Goal: Task Accomplishment & Management: Complete application form

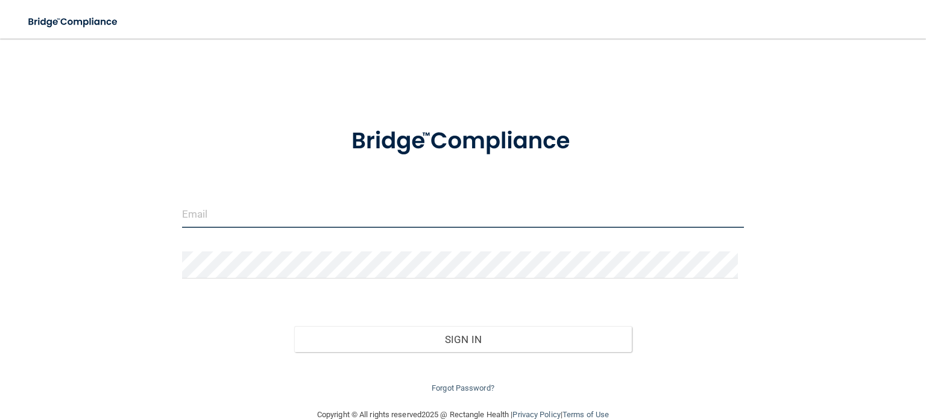
type input "[PERSON_NAME][EMAIL_ADDRESS][DOMAIN_NAME]"
drag, startPoint x: 284, startPoint y: 212, endPoint x: 148, endPoint y: 212, distance: 136.2
click at [149, 212] on div "[PERSON_NAME][EMAIL_ADDRESS][DOMAIN_NAME] Invalid email/password. You don't hav…" at bounding box center [463, 223] width 878 height 345
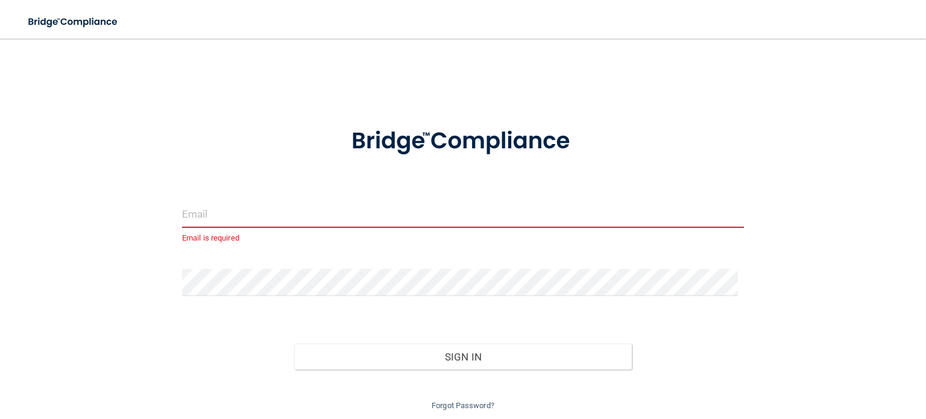
click at [205, 219] on input "email" at bounding box center [463, 214] width 562 height 27
paste input "[EMAIL_ADDRESS][DOMAIN_NAME]"
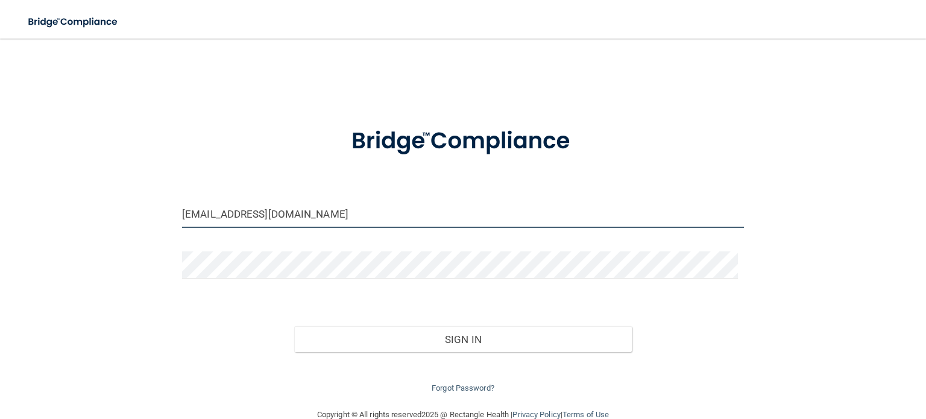
type input "[EMAIL_ADDRESS][DOMAIN_NAME]"
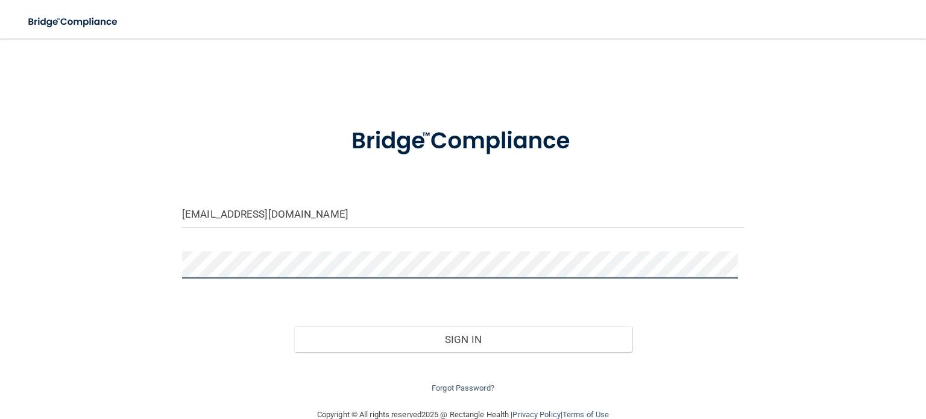
click at [67, 253] on div "[EMAIL_ADDRESS][DOMAIN_NAME] Invalid email/password. You don't have permission …" at bounding box center [463, 223] width 878 height 345
click at [294, 326] on button "Sign In" at bounding box center [462, 339] width 337 height 27
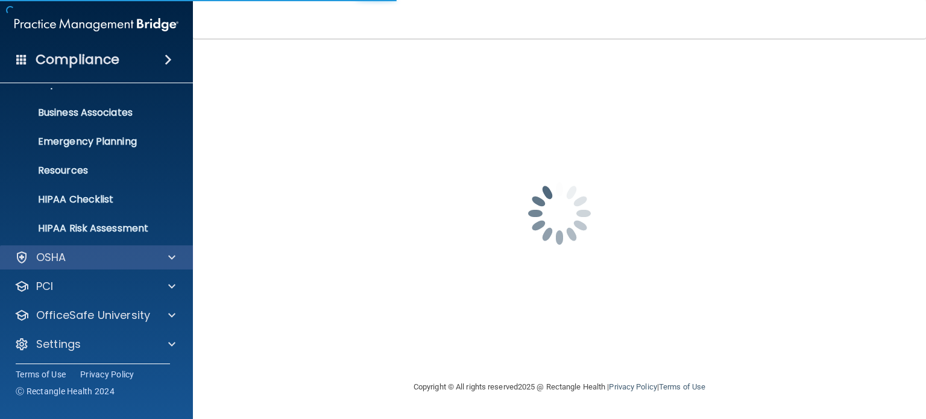
scroll to position [81, 0]
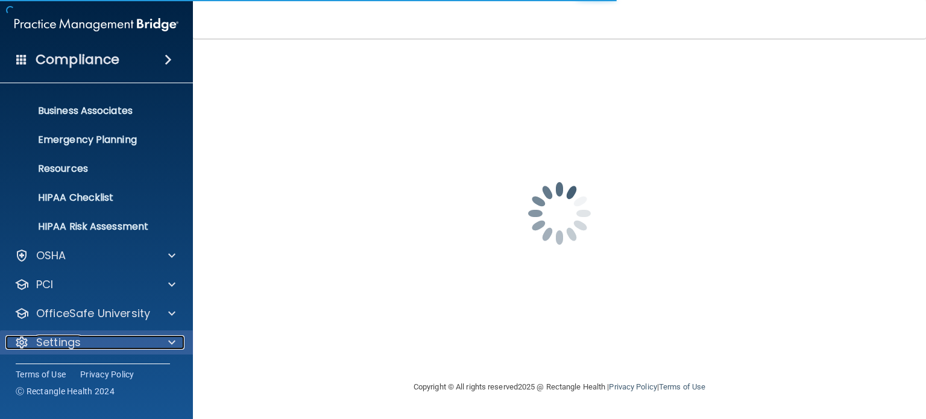
click at [168, 344] on span at bounding box center [171, 342] width 7 height 14
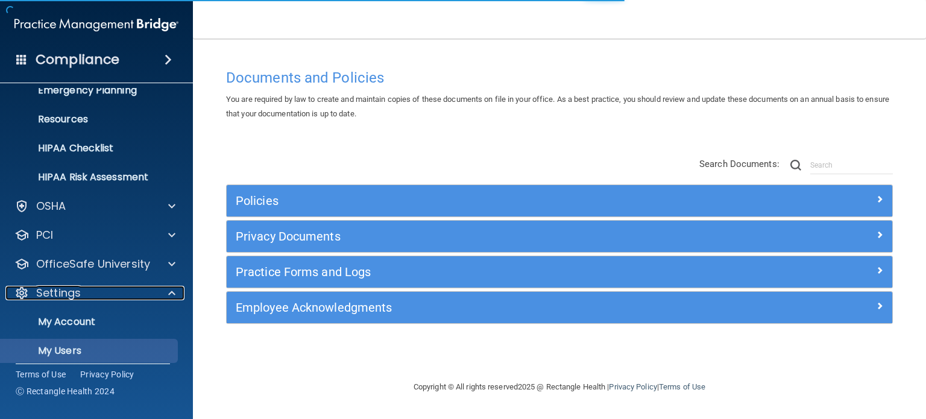
scroll to position [196, 0]
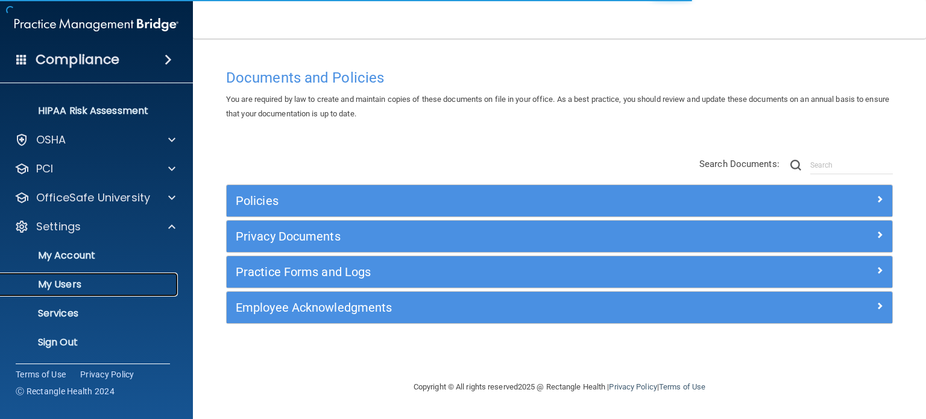
click at [66, 284] on p "My Users" at bounding box center [90, 284] width 165 height 12
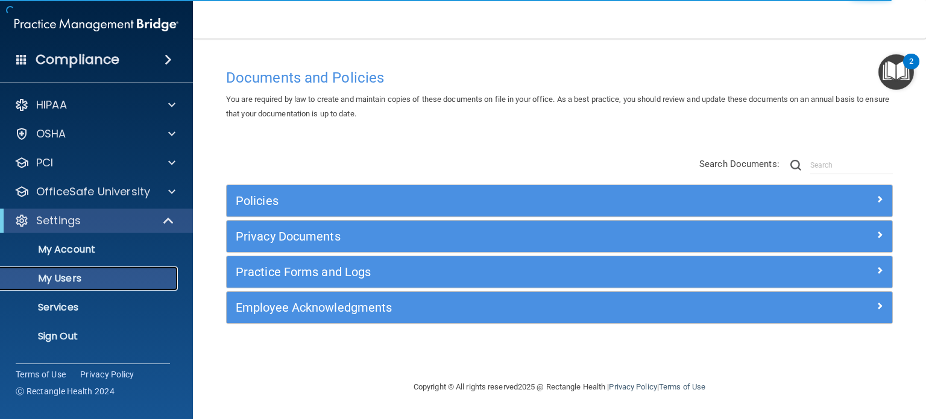
select select "20"
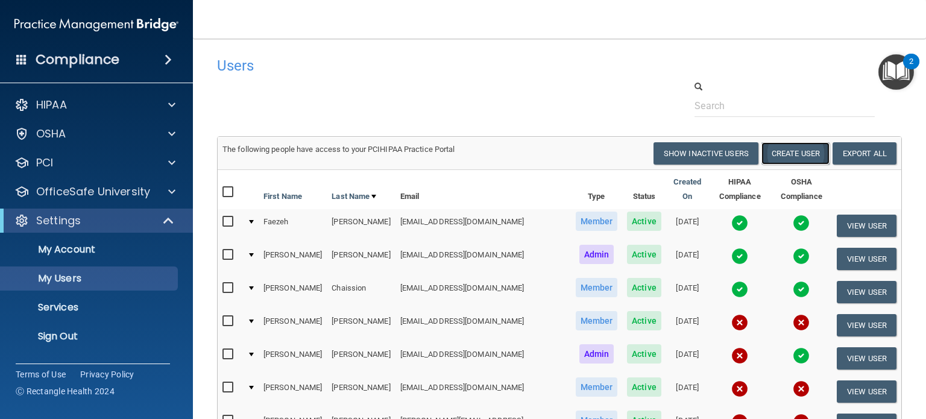
click at [773, 154] on button "Create User" at bounding box center [795, 153] width 68 height 22
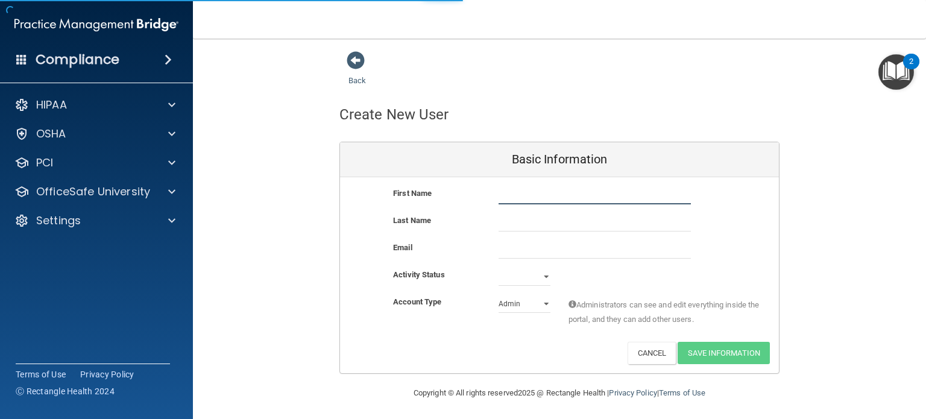
drag, startPoint x: 501, startPoint y: 196, endPoint x: 519, endPoint y: 202, distance: 18.5
click at [501, 196] on input "text" at bounding box center [594, 195] width 192 height 18
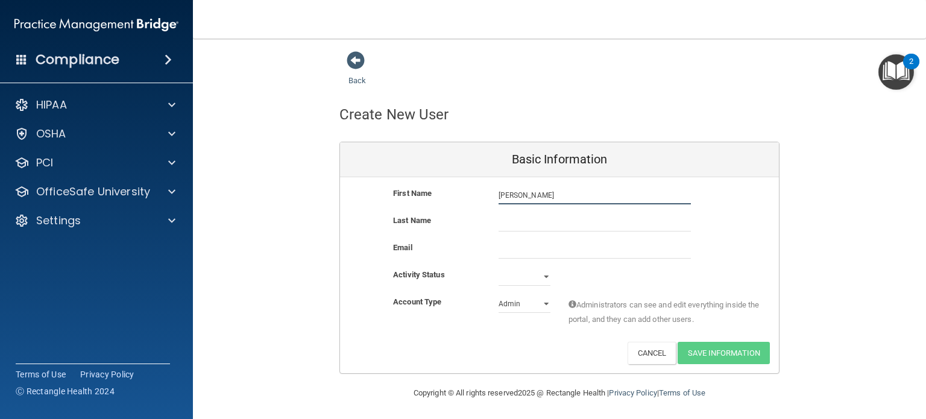
type input "[PERSON_NAME]"
click at [508, 223] on input "text" at bounding box center [594, 222] width 192 height 18
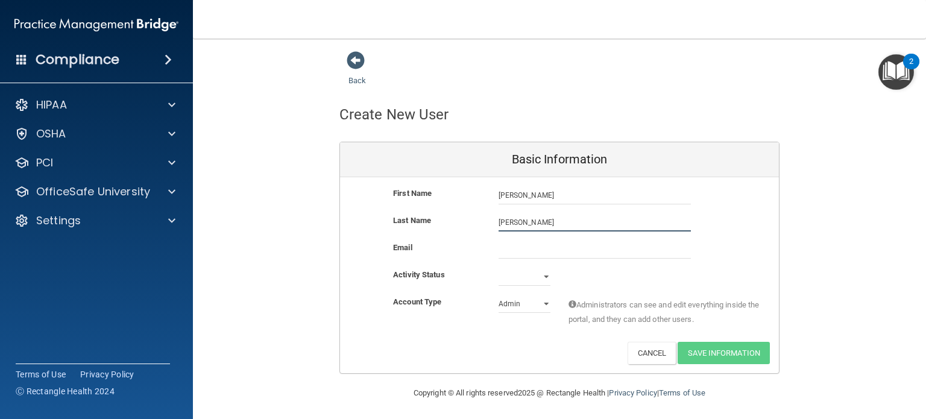
type input "[PERSON_NAME]"
click at [509, 250] on input "email" at bounding box center [594, 249] width 192 height 18
paste input "[EMAIL_ADDRESS][DOMAIN_NAME]"
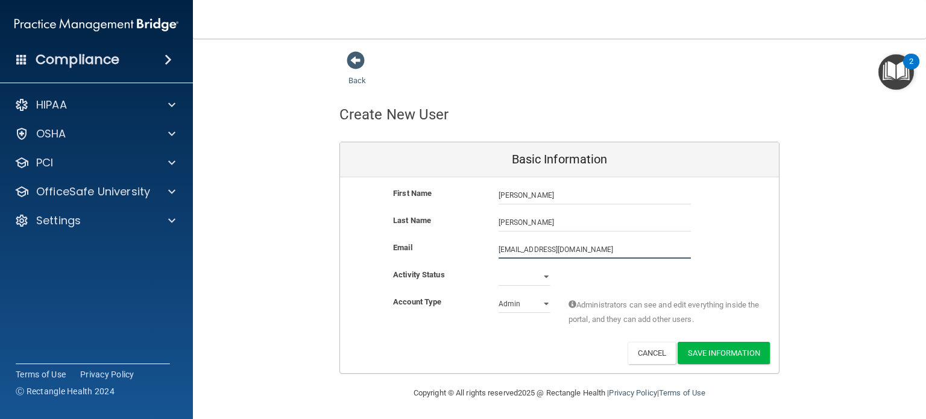
click at [509, 248] on input "[EMAIL_ADDRESS][DOMAIN_NAME]" at bounding box center [594, 249] width 192 height 18
type input "[EMAIL_ADDRESS][DOMAIN_NAME]"
click at [526, 272] on select "Active Inactive" at bounding box center [524, 277] width 52 height 18
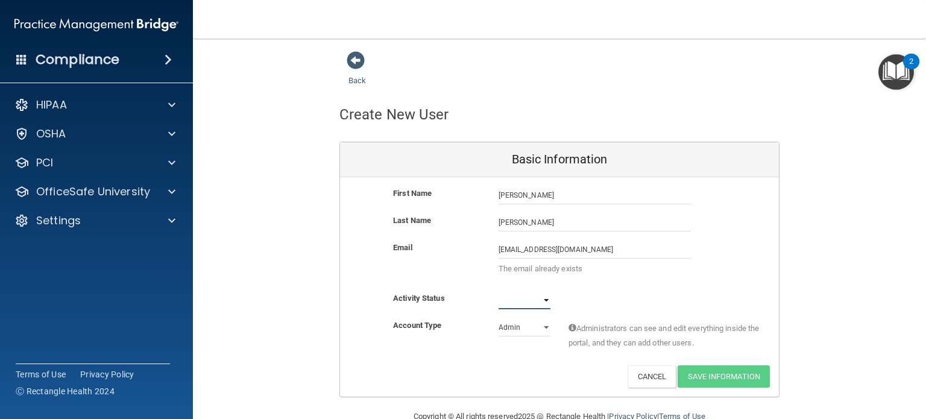
select select "active"
click at [498, 291] on select "Active Inactive" at bounding box center [524, 300] width 52 height 18
click at [506, 325] on select "Admin Member" at bounding box center [524, 327] width 52 height 18
select select "practice_member"
click at [498, 318] on select "Admin Member" at bounding box center [524, 327] width 52 height 18
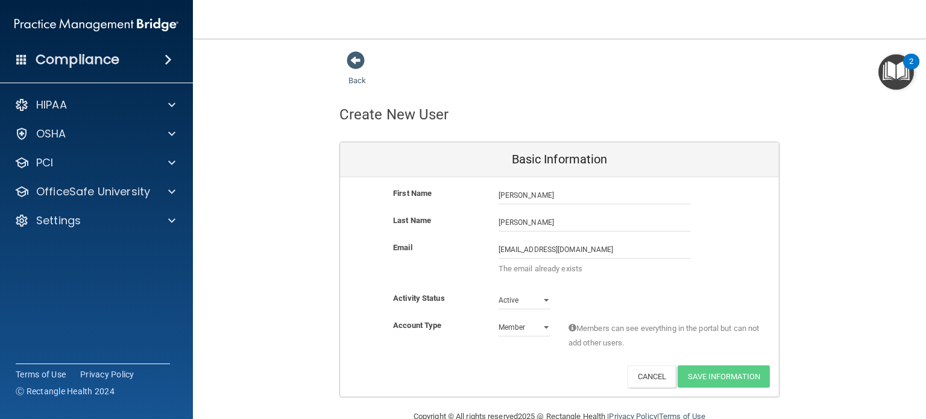
click at [597, 298] on div "Activity Status Active Active Inactive" at bounding box center [559, 300] width 439 height 18
click at [498, 250] on input "[EMAIL_ADDRESS][DOMAIN_NAME]" at bounding box center [594, 249] width 192 height 18
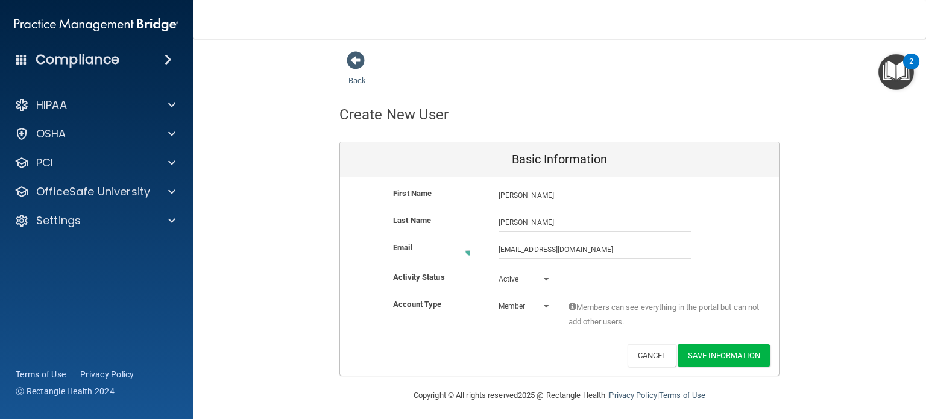
click at [701, 380] on main "Back Create New User Basic Information First Name Madelin Espinoza Madelin Last…" at bounding box center [559, 229] width 733 height 380
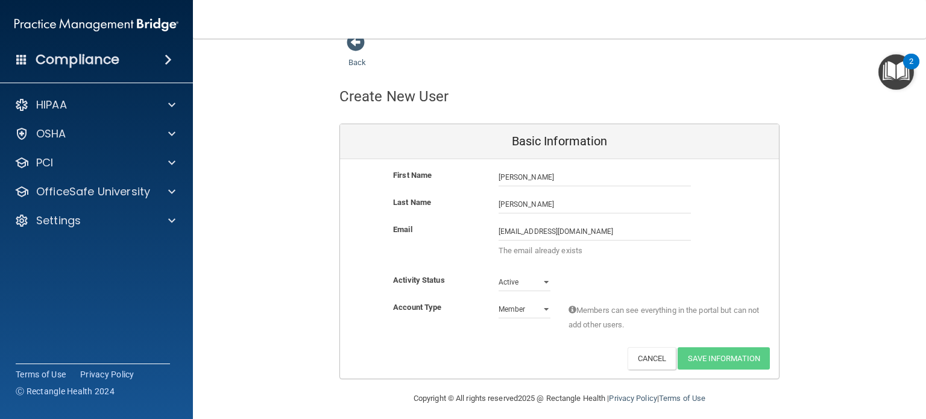
scroll to position [26, 0]
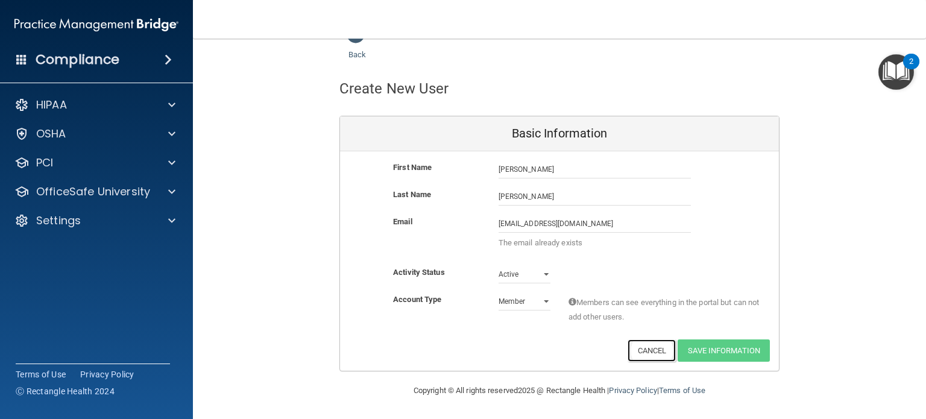
click at [635, 347] on button "Cancel" at bounding box center [651, 350] width 49 height 22
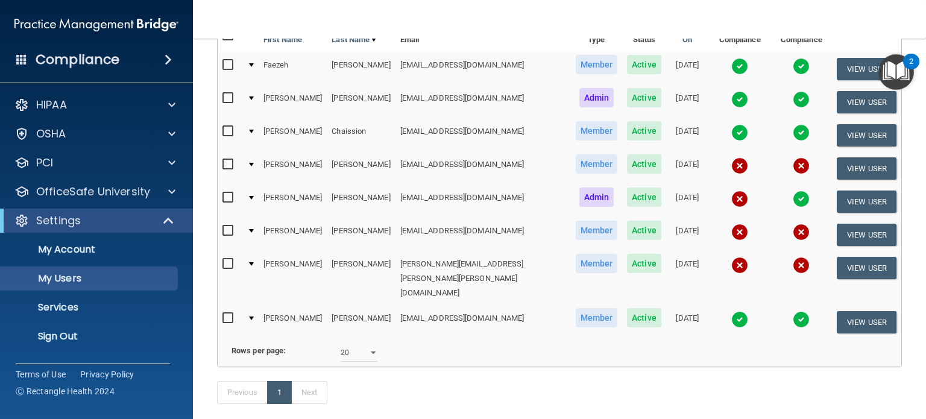
scroll to position [181, 0]
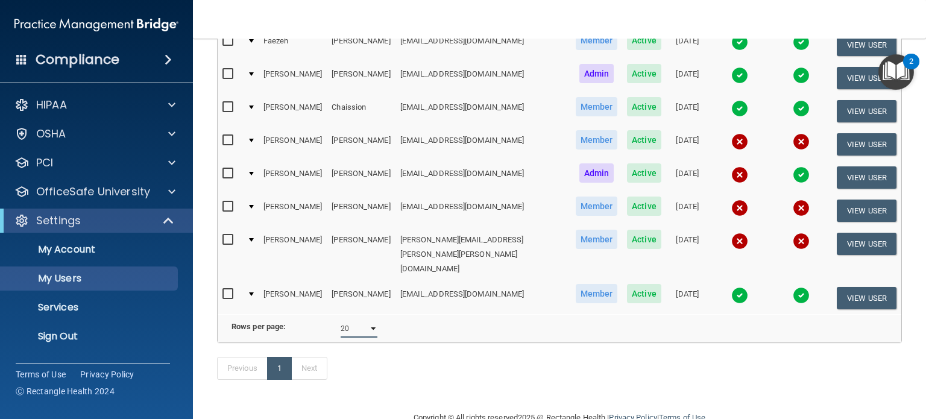
click at [367, 319] on select "10 20 30 40 all" at bounding box center [359, 328] width 37 height 18
select select "10"
click at [341, 319] on select "10 20 30 40 all" at bounding box center [359, 328] width 37 height 18
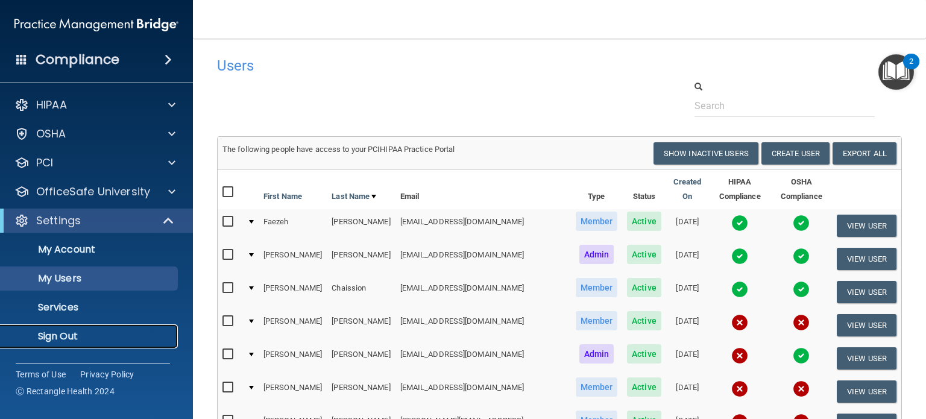
click at [79, 337] on p "Sign Out" at bounding box center [90, 336] width 165 height 12
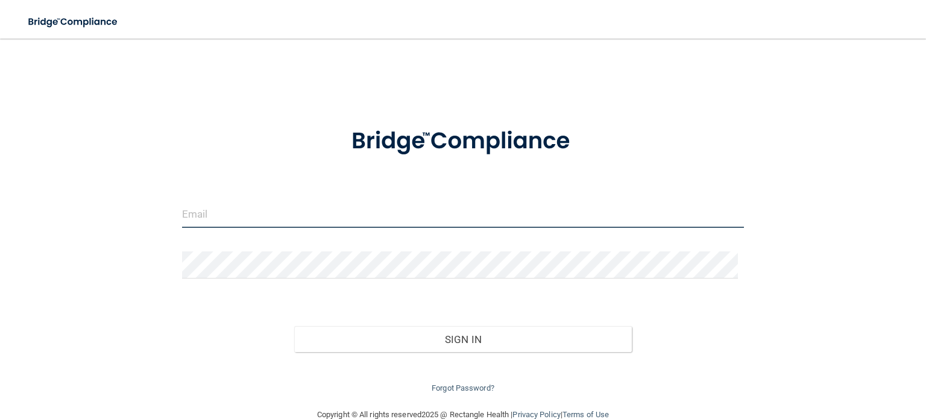
type input "[PERSON_NAME][EMAIL_ADDRESS][DOMAIN_NAME]"
drag, startPoint x: 277, startPoint y: 221, endPoint x: 143, endPoint y: 221, distance: 133.8
click at [140, 221] on div "[PERSON_NAME][EMAIL_ADDRESS][DOMAIN_NAME] Invalid email/password. You don't hav…" at bounding box center [463, 223] width 878 height 345
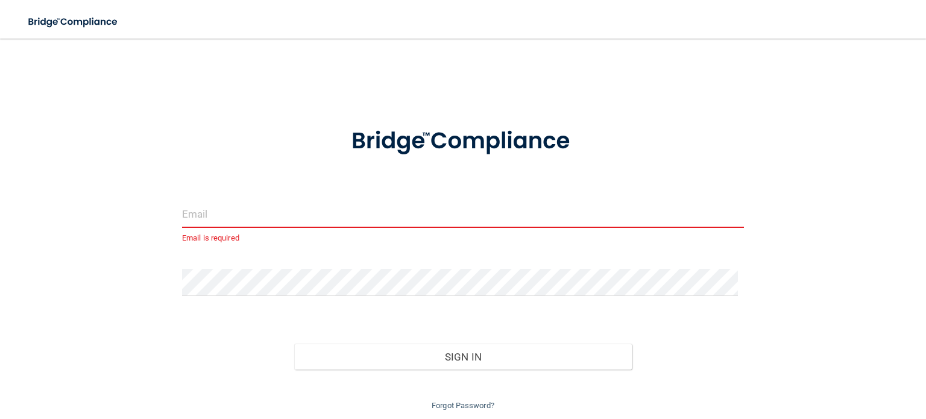
paste input "email"
paste input "[EMAIL_ADDRESS][DOMAIN_NAME]"
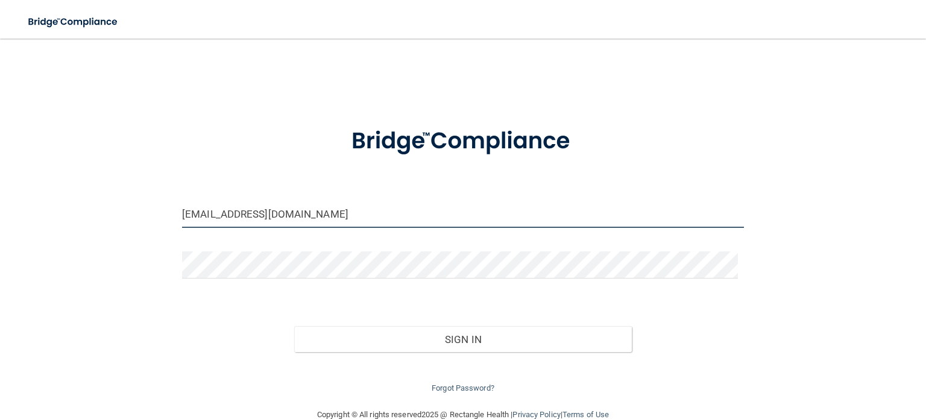
type input "[EMAIL_ADDRESS][DOMAIN_NAME]"
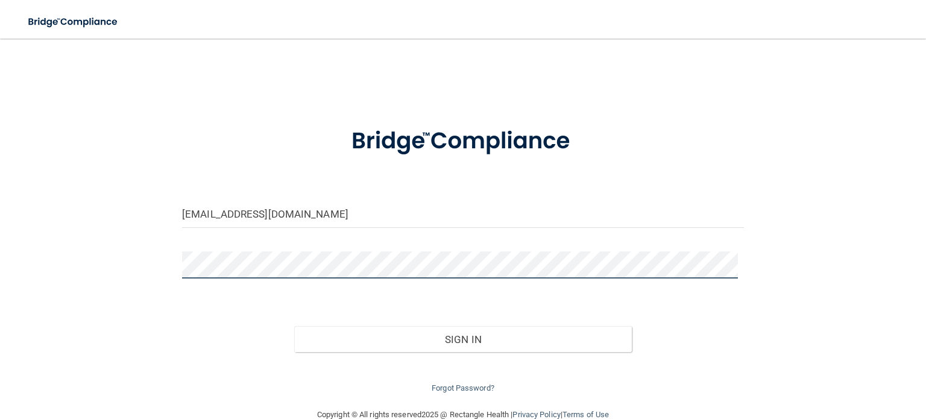
click at [109, 265] on div "[EMAIL_ADDRESS][DOMAIN_NAME] Invalid email/password. You don't have permission …" at bounding box center [463, 223] width 878 height 345
click at [294, 326] on button "Sign In" at bounding box center [462, 339] width 337 height 27
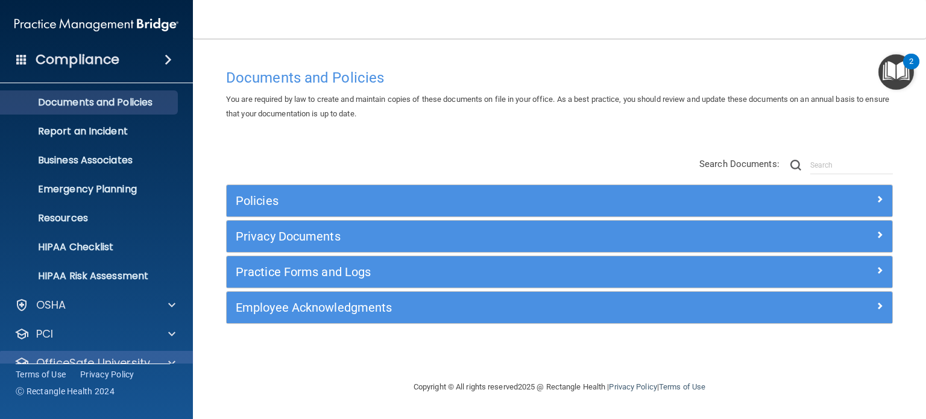
scroll to position [81, 0]
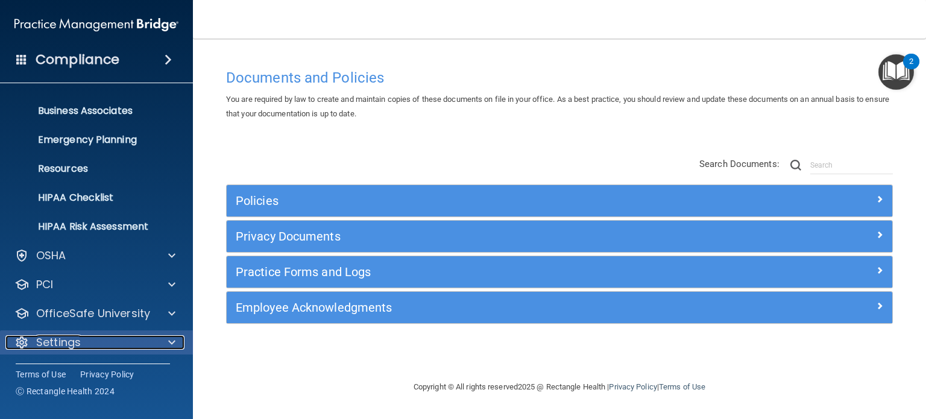
click at [169, 341] on span at bounding box center [171, 342] width 7 height 14
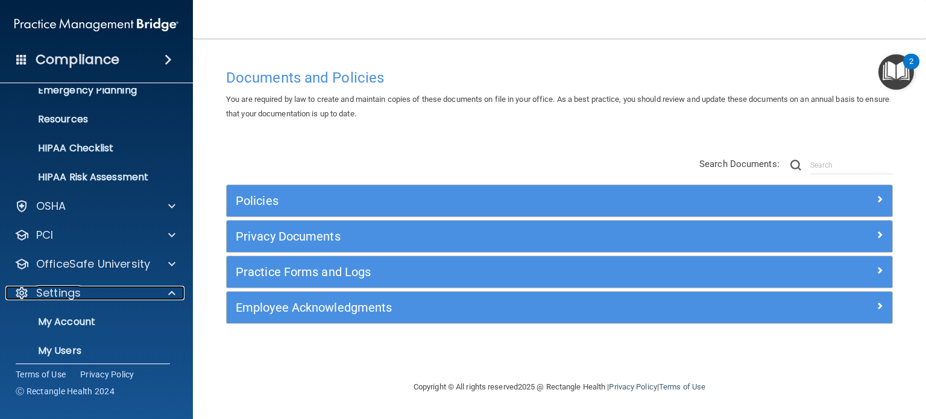
scroll to position [196, 0]
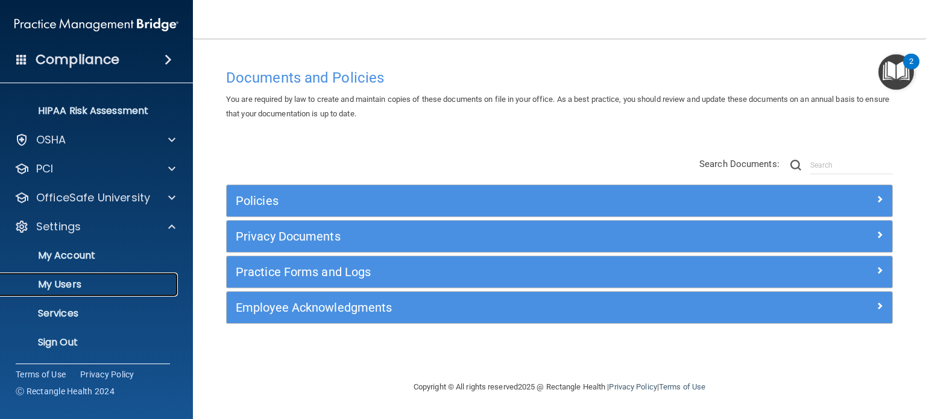
click at [62, 289] on p "My Users" at bounding box center [90, 284] width 165 height 12
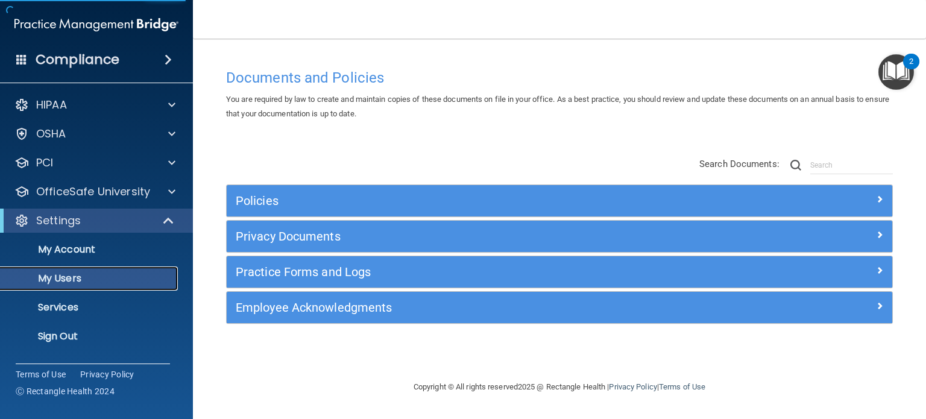
select select "20"
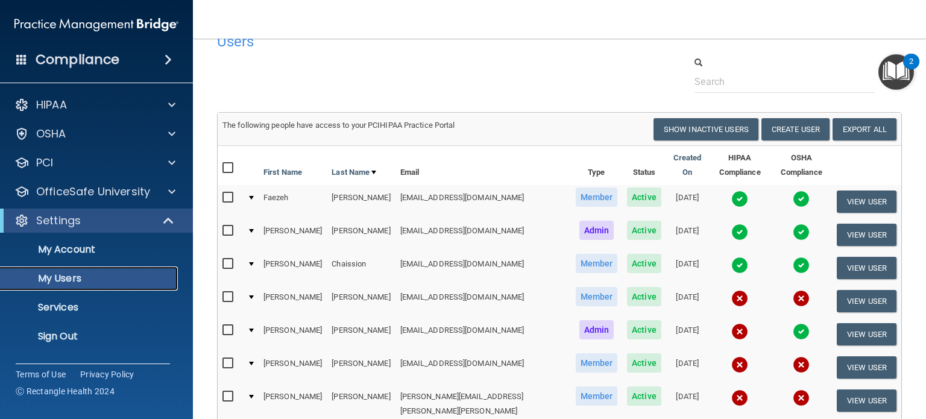
scroll to position [11, 0]
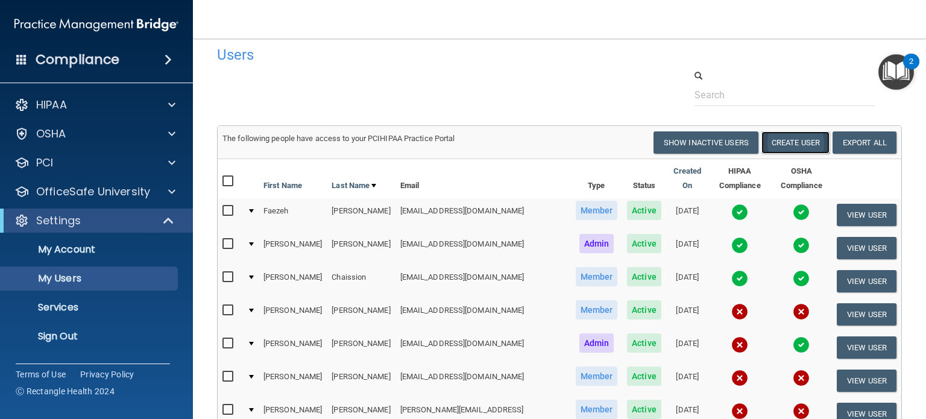
click at [793, 137] on button "Create User" at bounding box center [795, 142] width 68 height 22
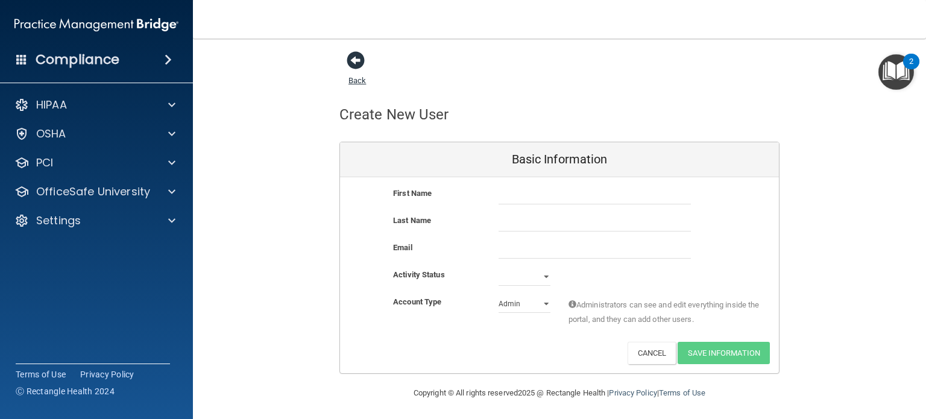
click at [355, 57] on span at bounding box center [356, 60] width 18 height 18
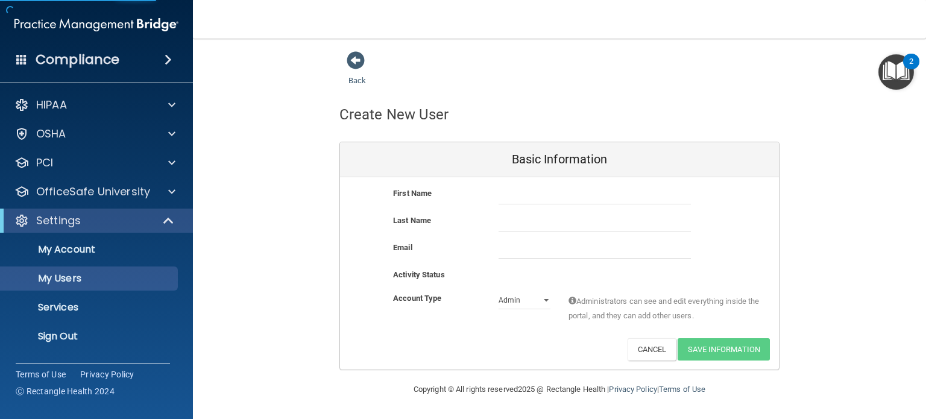
select select "20"
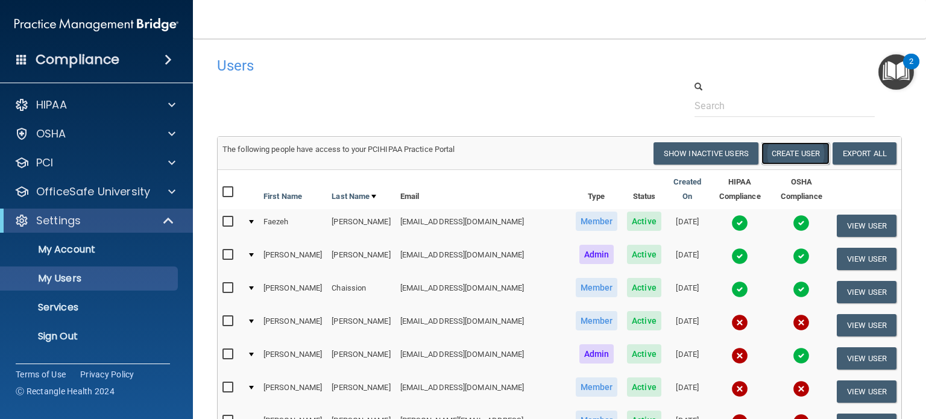
click at [797, 146] on button "Create User" at bounding box center [795, 153] width 68 height 22
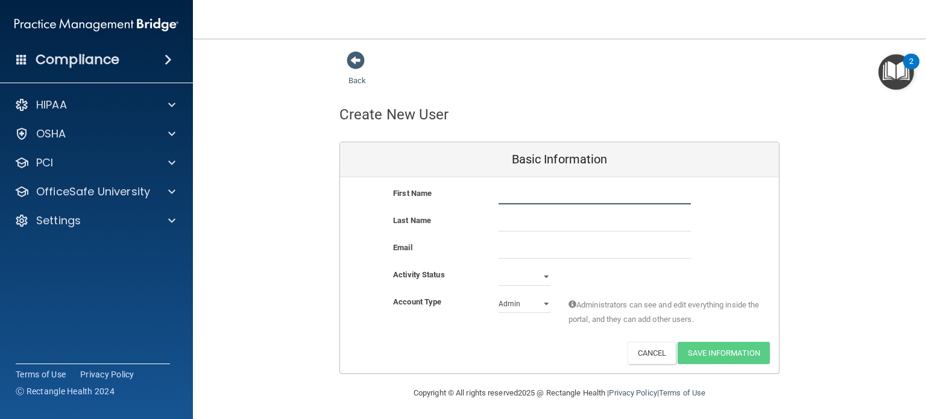
click at [529, 198] on input "text" at bounding box center [594, 195] width 192 height 18
type input "[PERSON_NAME]"
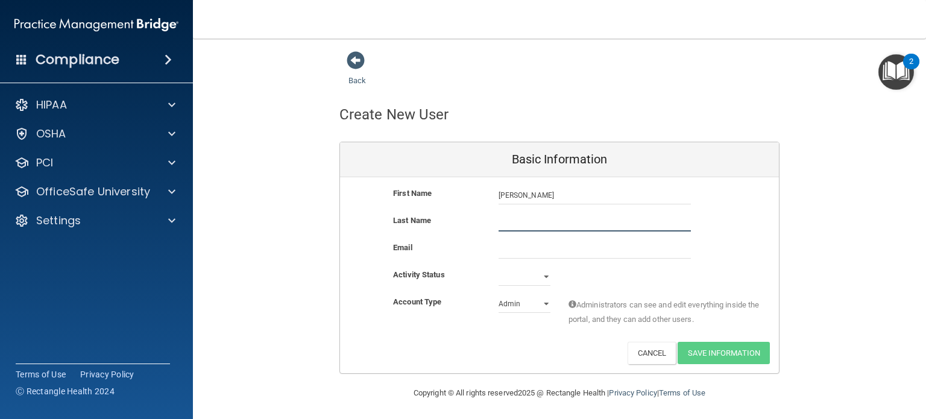
click at [535, 219] on input "text" at bounding box center [594, 222] width 192 height 18
type input "[PERSON_NAME]"
click at [509, 254] on input "email" at bounding box center [594, 249] width 192 height 18
click at [349, 63] on span at bounding box center [356, 60] width 18 height 18
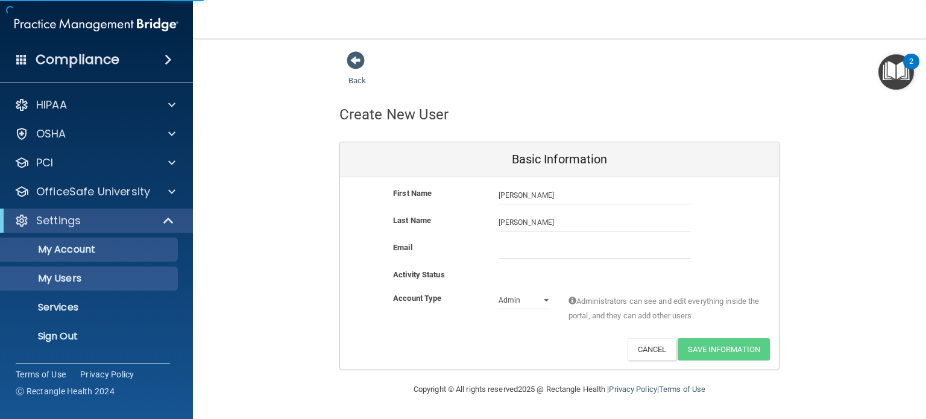
select select "20"
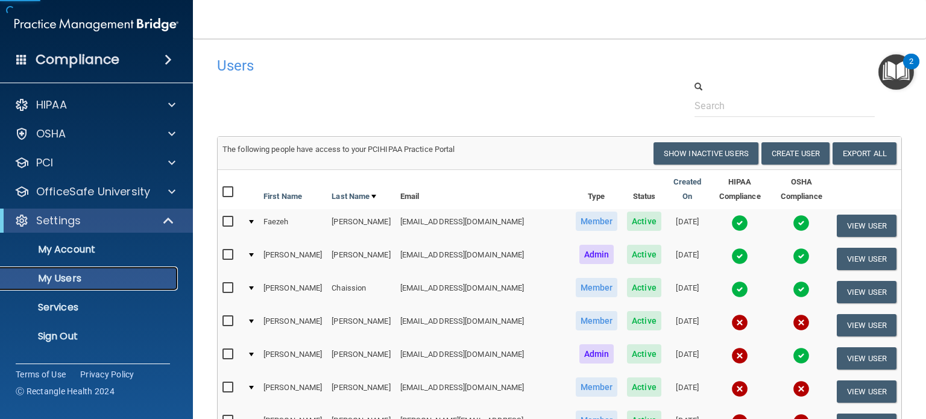
click at [82, 275] on p "My Users" at bounding box center [90, 278] width 165 height 12
click at [784, 154] on button "Create User" at bounding box center [795, 153] width 68 height 22
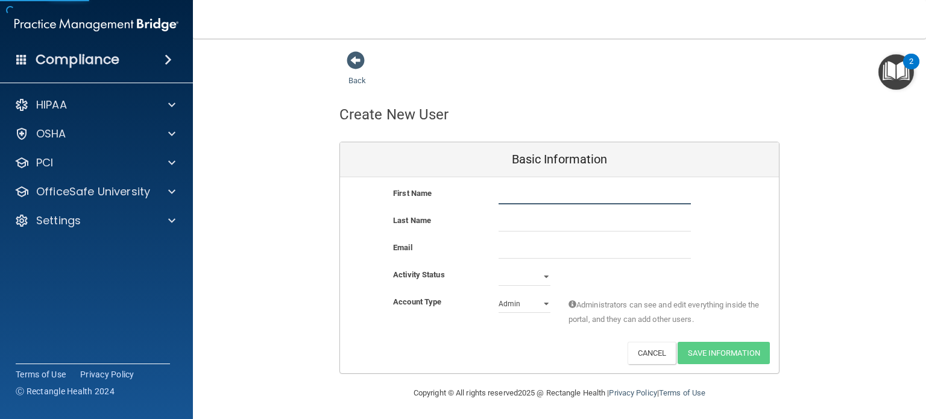
click at [511, 192] on input "text" at bounding box center [594, 195] width 192 height 18
type input "[PERSON_NAME]"
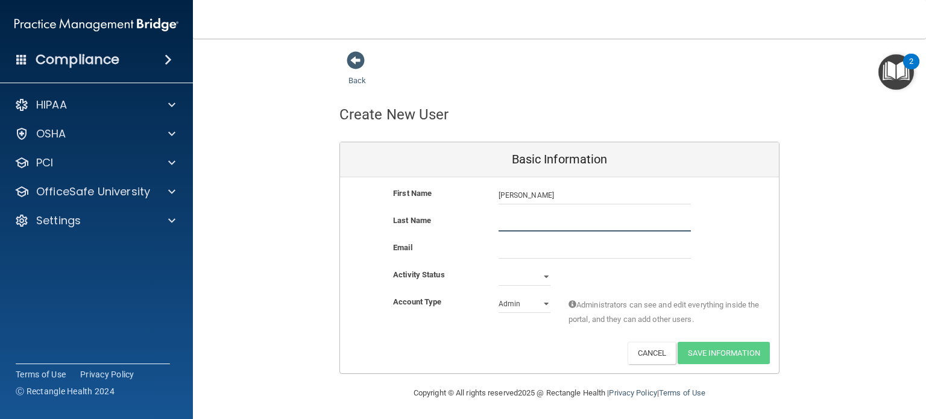
click at [500, 216] on input "text" at bounding box center [594, 222] width 192 height 18
type input "[PERSON_NAME]"
click at [519, 256] on input "email" at bounding box center [594, 249] width 192 height 18
paste input "[EMAIL_ADDRESS][DOMAIN_NAME]"
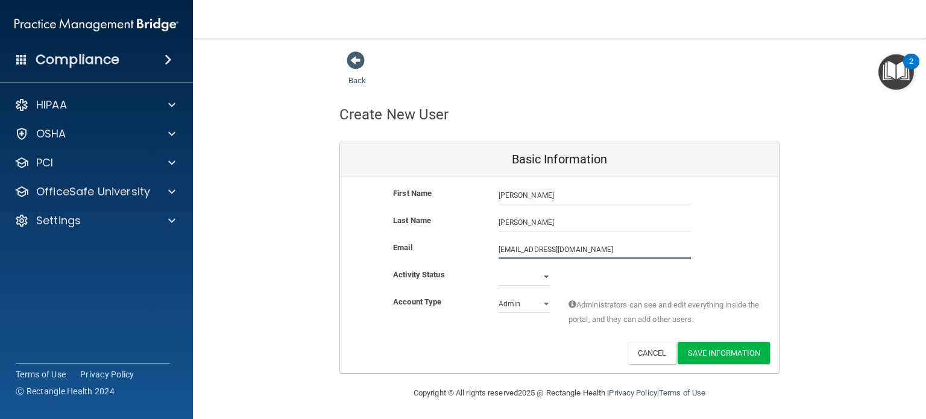
type input "[EMAIL_ADDRESS][DOMAIN_NAME]"
click at [539, 274] on select "Active Inactive" at bounding box center [524, 277] width 52 height 18
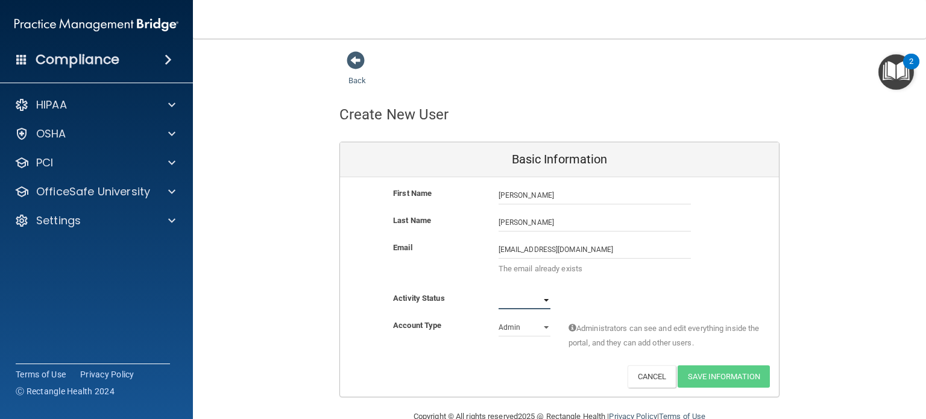
select select "active"
click at [498, 291] on select "Active Inactive" at bounding box center [524, 300] width 52 height 18
click at [516, 325] on select "Admin Member" at bounding box center [524, 327] width 52 height 18
select select "practice_member"
click at [498, 318] on select "Admin Member" at bounding box center [524, 327] width 52 height 18
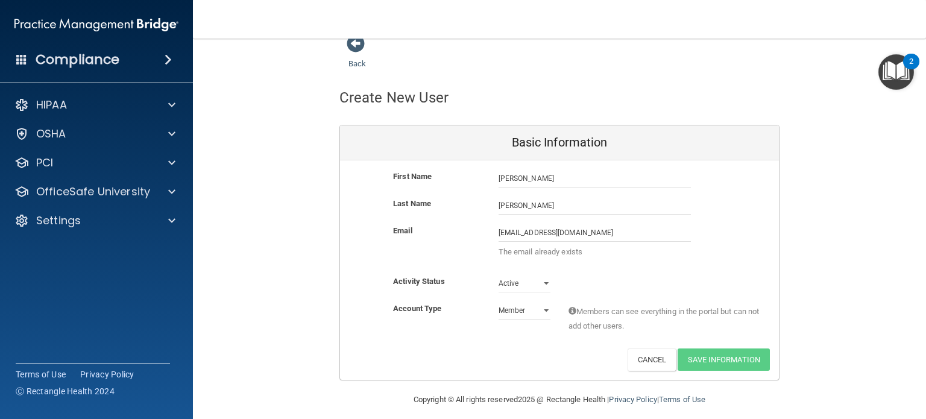
scroll to position [26, 0]
